Goal: Task Accomplishment & Management: Use online tool/utility

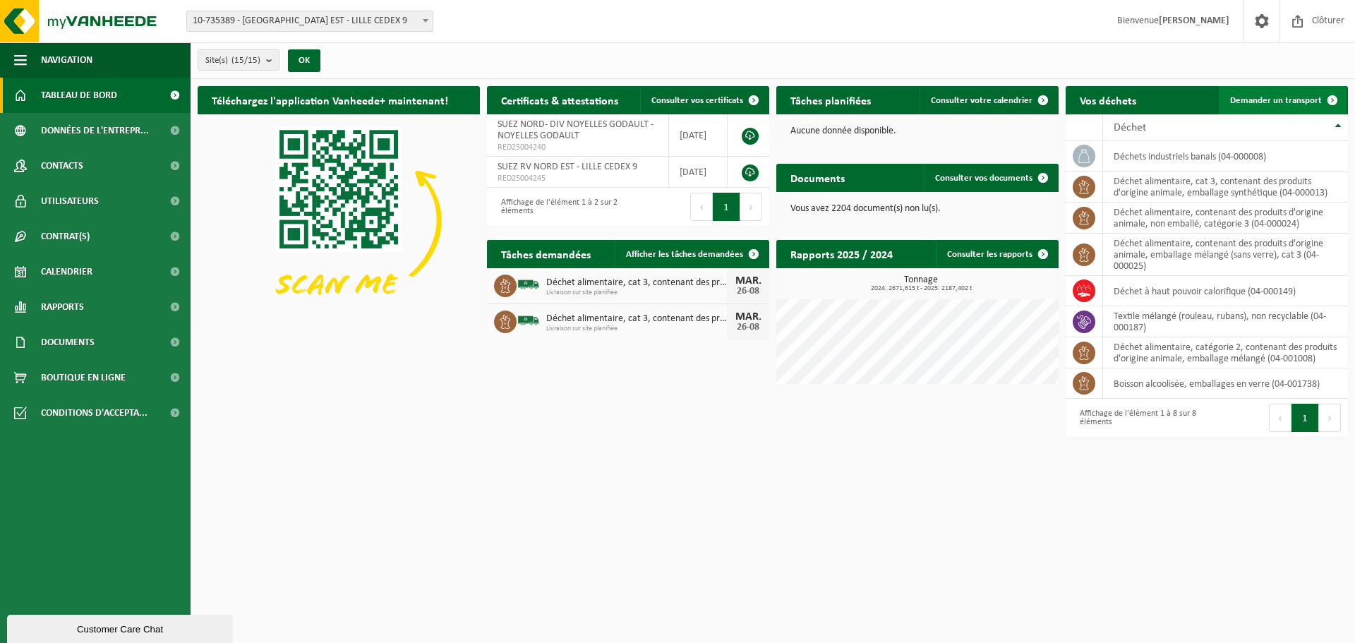
click at [1273, 96] on span "Demander un transport" at bounding box center [1276, 100] width 92 height 9
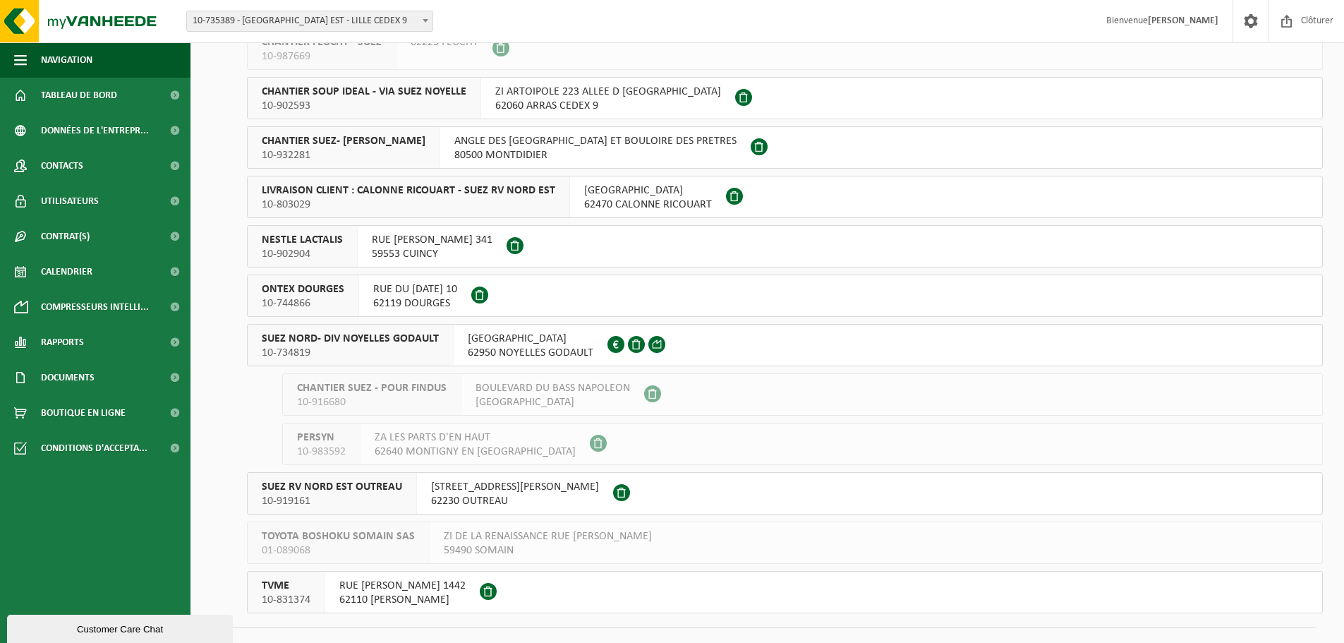
scroll to position [286, 0]
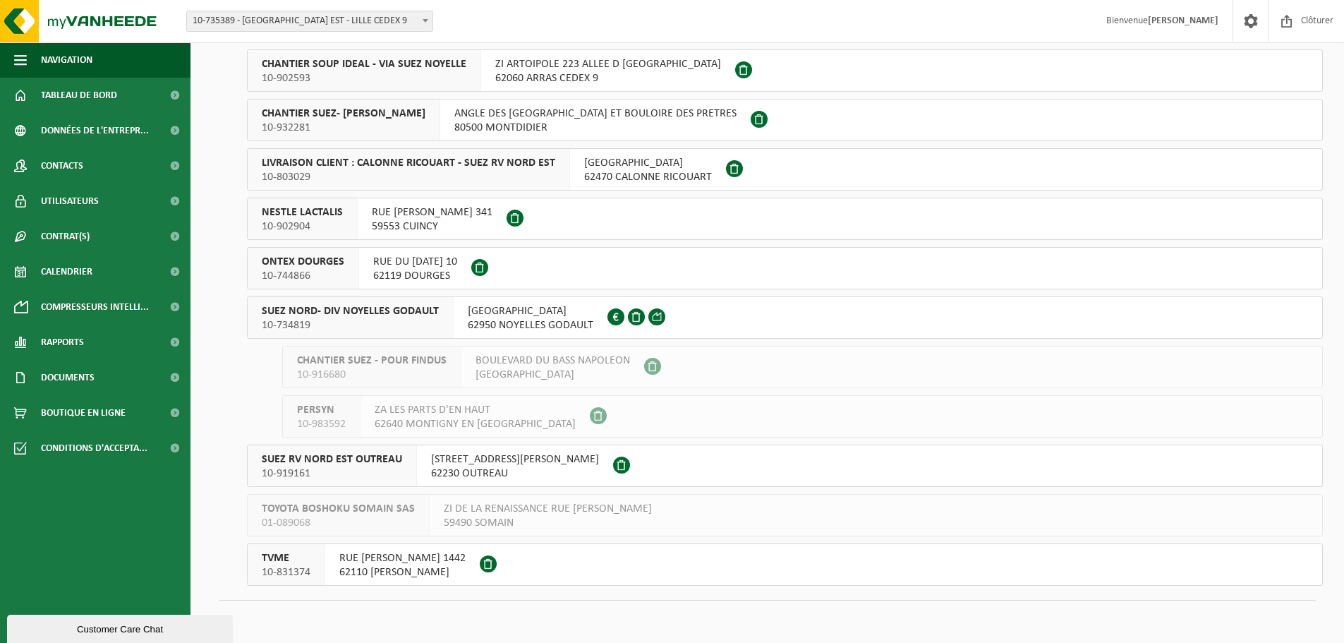
click at [380, 306] on span "SUEZ NORD- DIV NOYELLES GODAULT" at bounding box center [350, 311] width 177 height 14
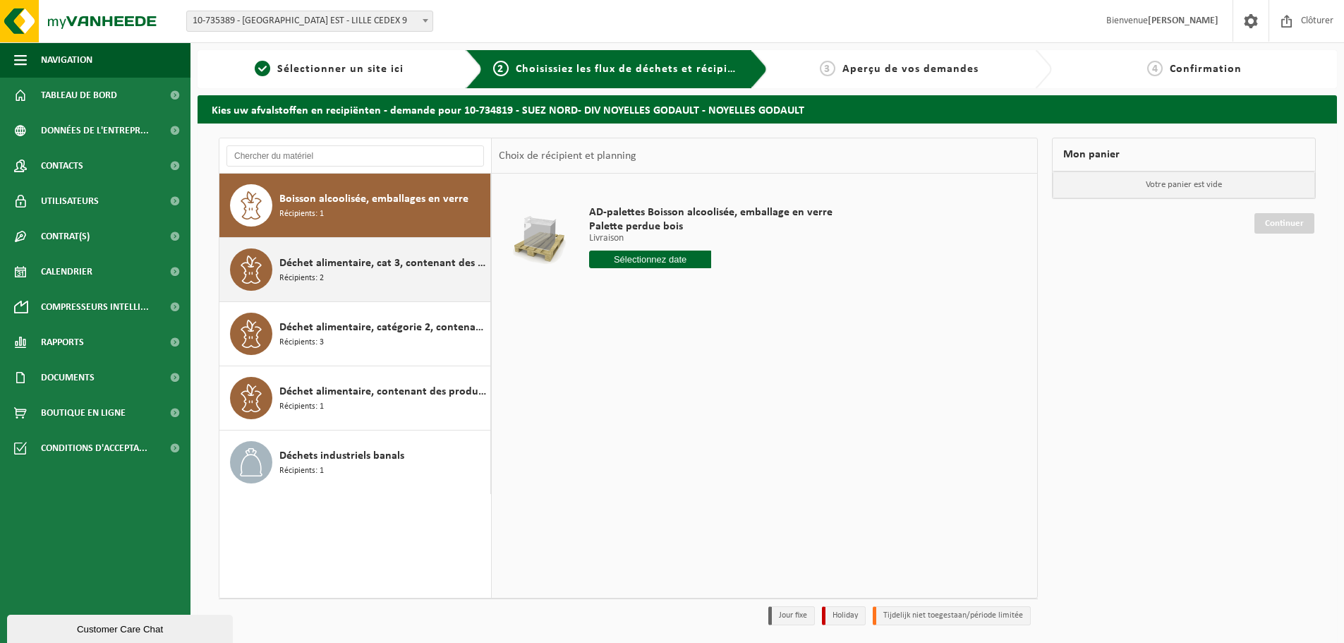
click at [349, 279] on div "Déchet alimentaire, cat 3, contenant des produits d'origine animale, emballage …" at bounding box center [382, 269] width 207 height 42
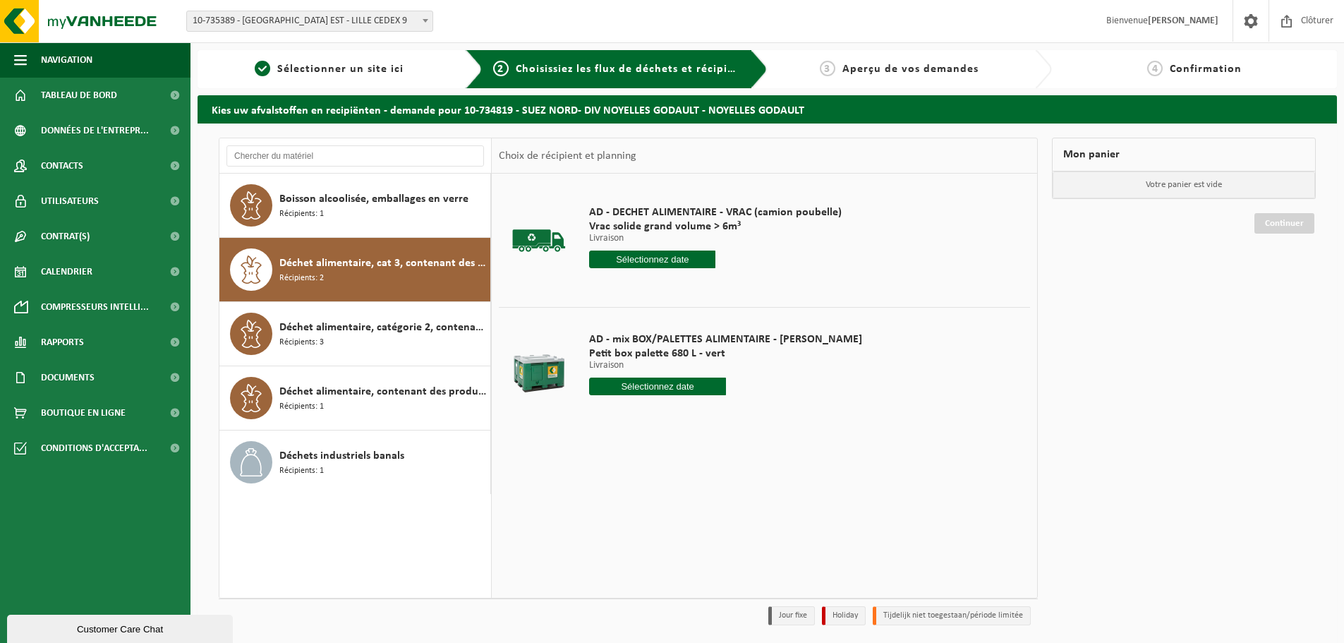
click at [613, 386] on input "text" at bounding box center [657, 386] width 137 height 18
drag, startPoint x: 655, startPoint y: 559, endPoint x: 660, endPoint y: 551, distance: 8.8
click at [655, 558] on div "27" at bounding box center [652, 556] width 25 height 23
type input "à partir de [DATE]"
type input "2025-08-27"
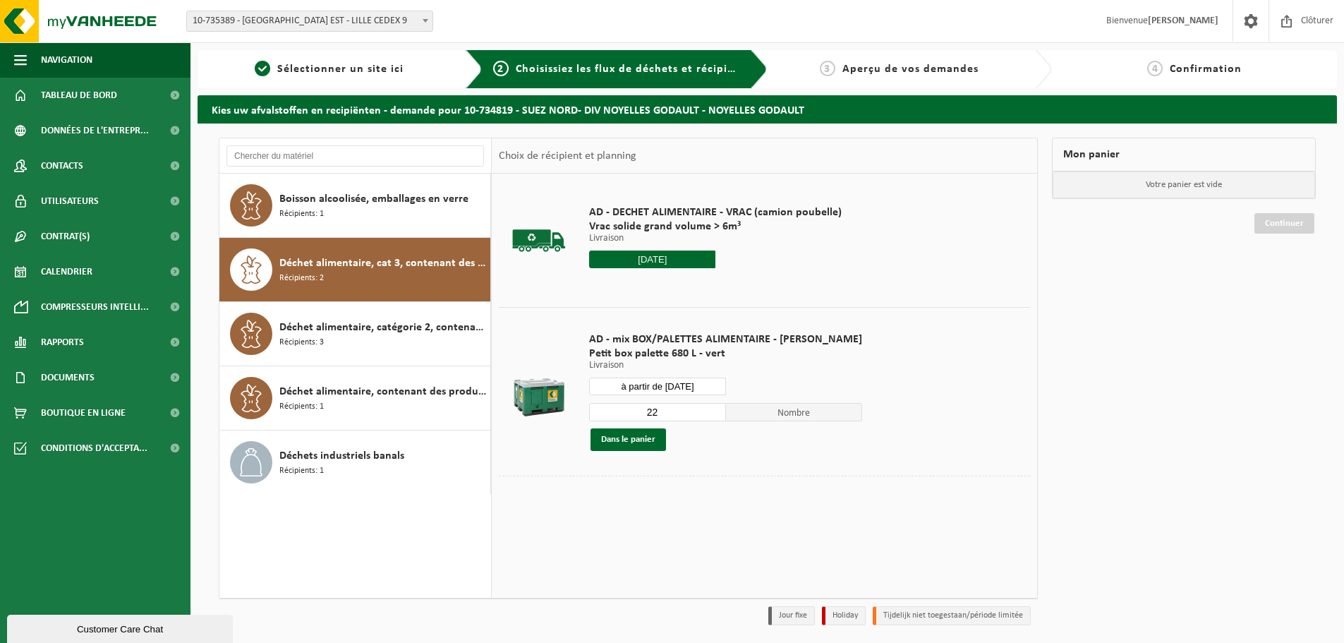
drag, startPoint x: 657, startPoint y: 410, endPoint x: 586, endPoint y: 411, distance: 70.6
click at [589, 411] on input "22" at bounding box center [657, 412] width 137 height 18
type input "1"
click at [652, 447] on button "Dans le panier" at bounding box center [628, 439] width 75 height 23
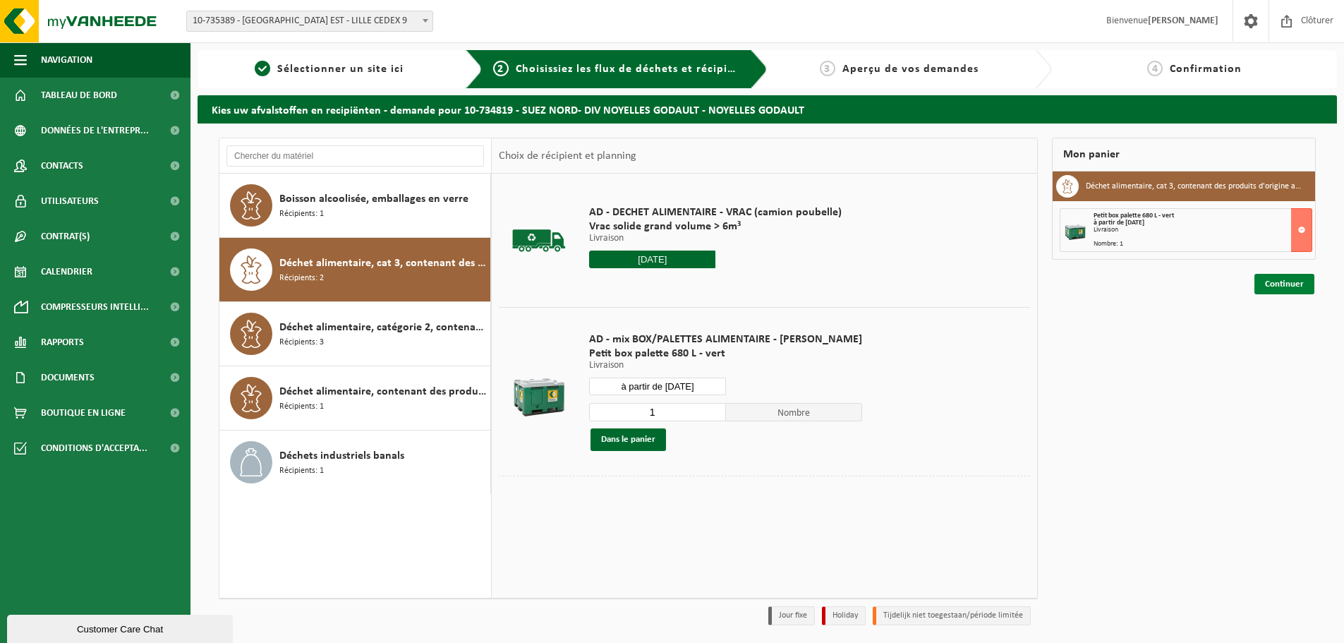
click at [1281, 283] on link "Continuer" at bounding box center [1285, 284] width 60 height 20
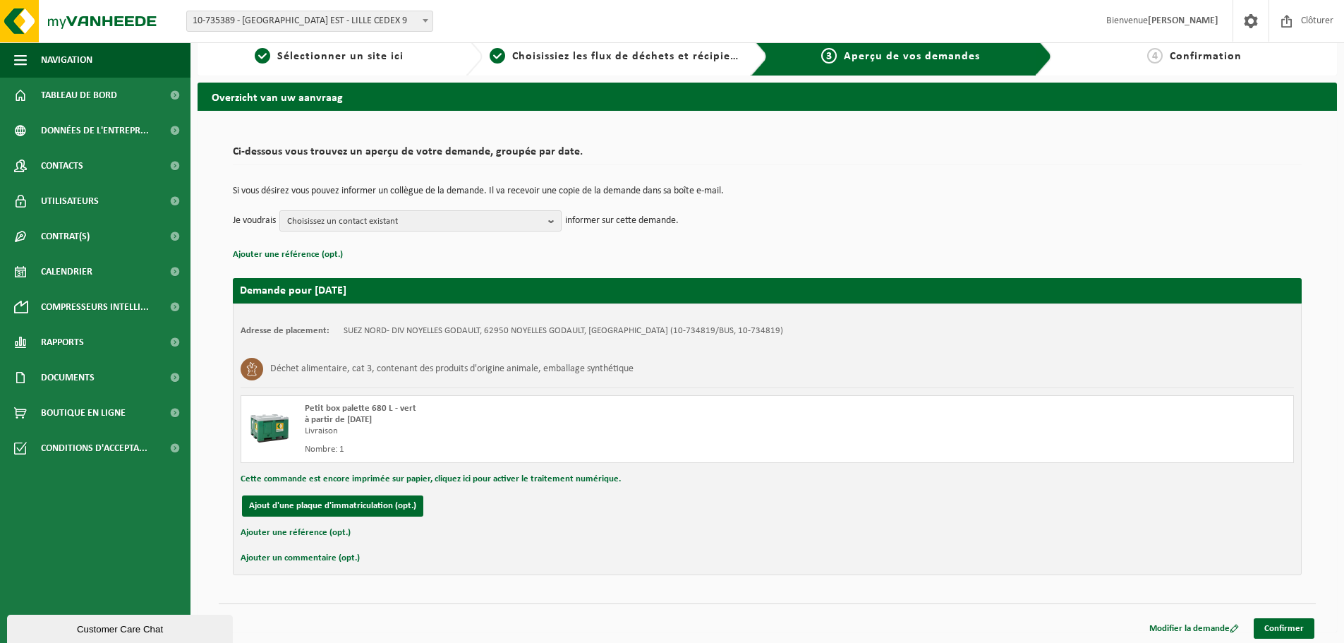
scroll to position [16, 0]
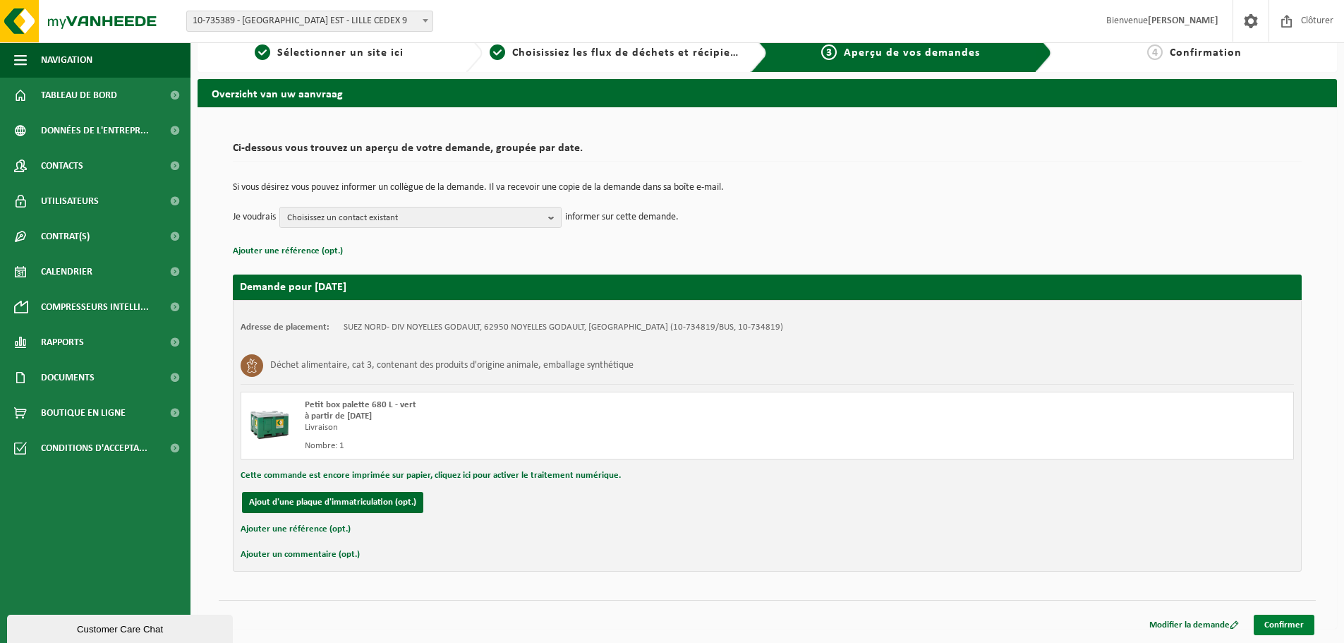
click at [1274, 622] on link "Confirmer" at bounding box center [1284, 625] width 61 height 20
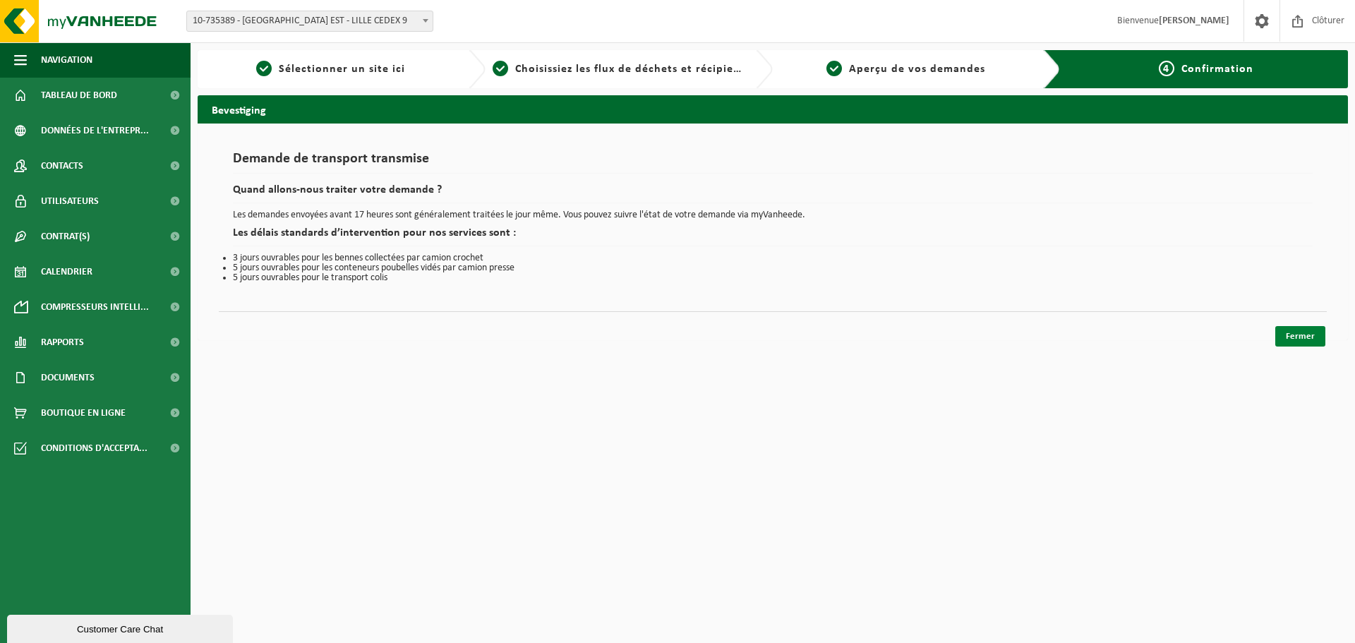
click at [1283, 340] on link "Fermer" at bounding box center [1300, 336] width 50 height 20
